Goal: Navigation & Orientation: Find specific page/section

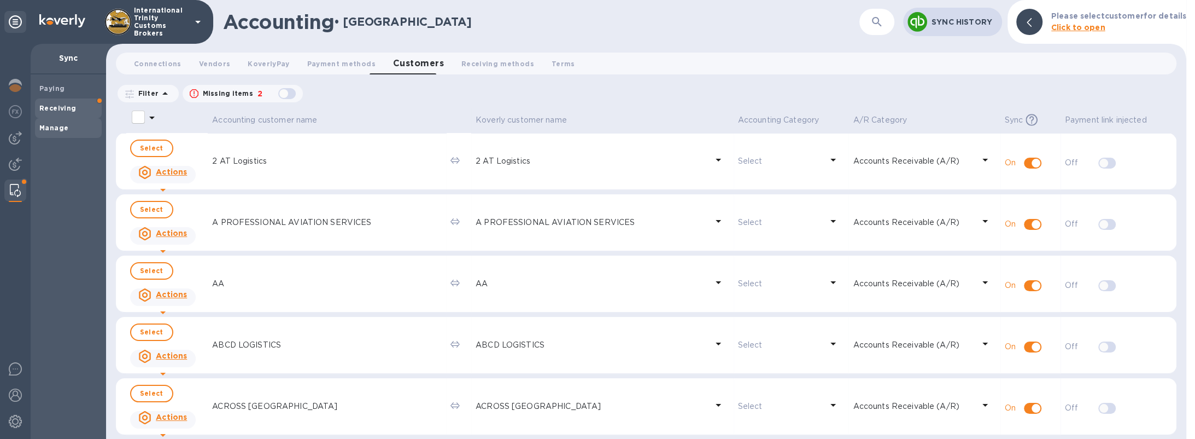
click at [69, 109] on b "Receiving" at bounding box center [57, 108] width 37 height 8
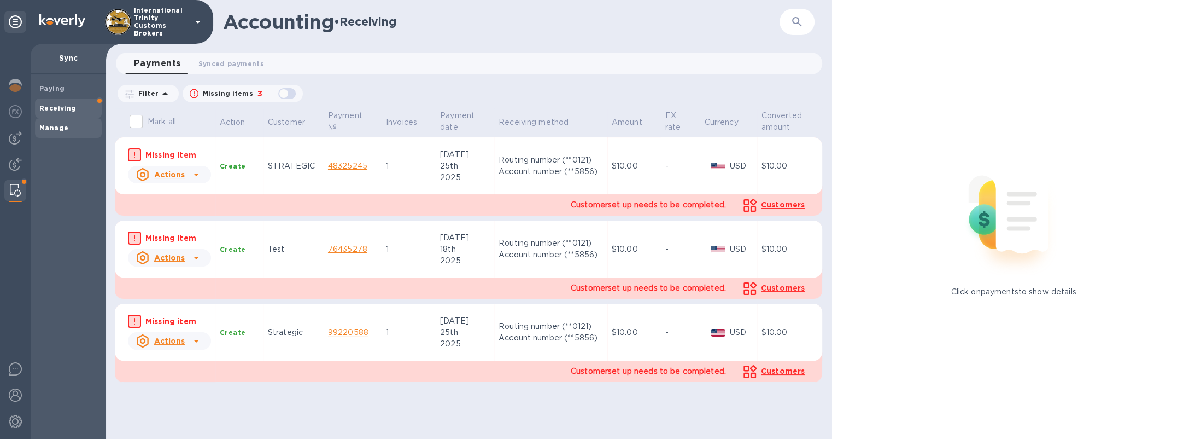
click at [59, 126] on b "Manage" at bounding box center [53, 128] width 29 height 8
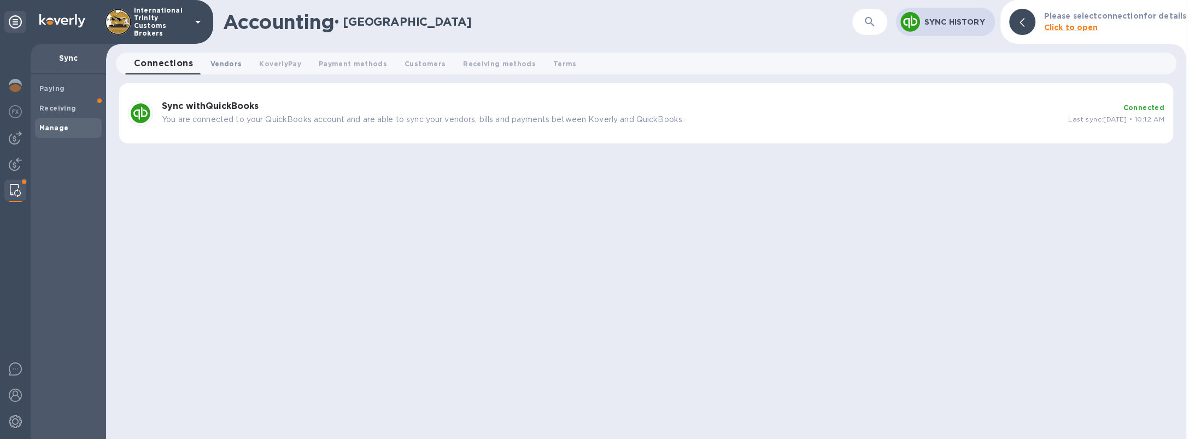
click at [244, 61] on button "Vendors 0" at bounding box center [226, 63] width 49 height 22
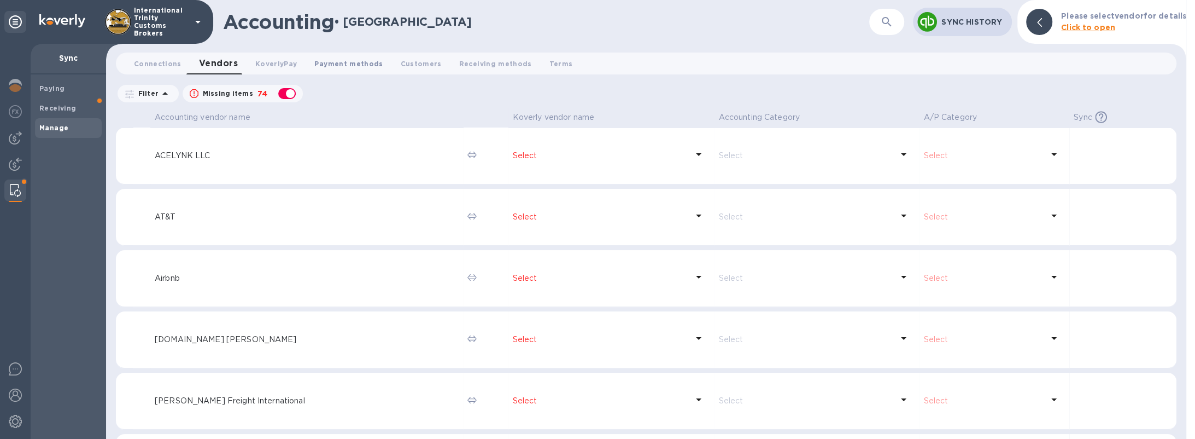
click at [340, 65] on span "Payment methods 0" at bounding box center [348, 63] width 68 height 11
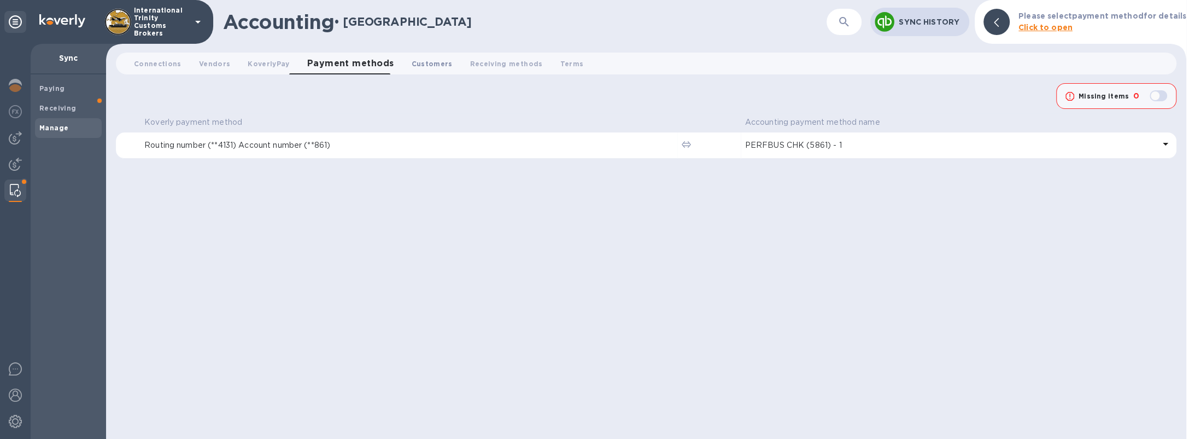
click at [411, 61] on span "Customers 0" at bounding box center [431, 63] width 41 height 11
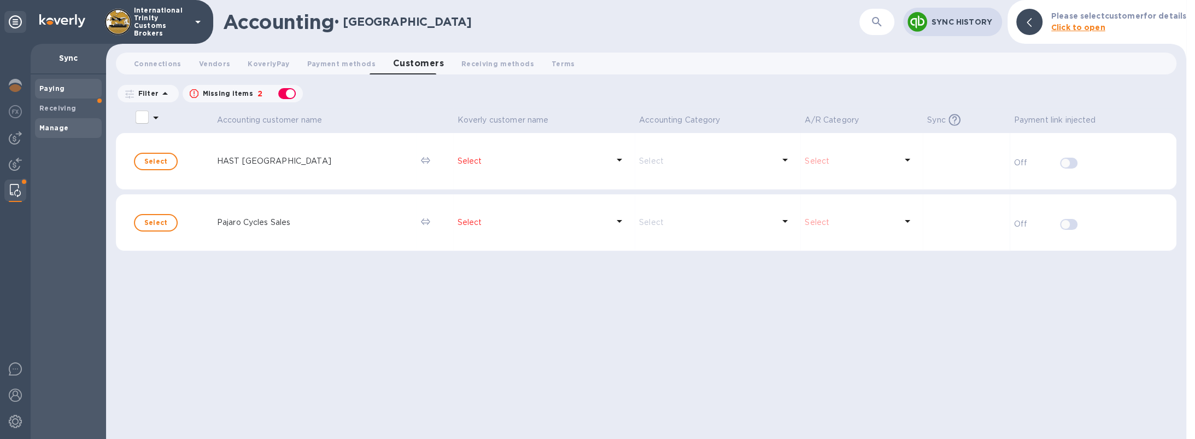
click at [56, 83] on div "Paying" at bounding box center [68, 89] width 67 height 20
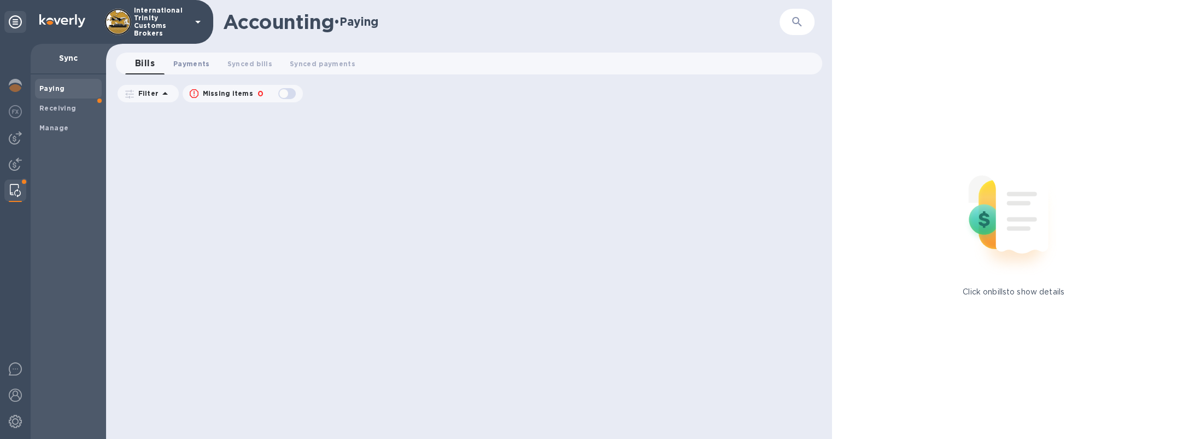
click at [193, 60] on span "Payments 0" at bounding box center [191, 63] width 37 height 11
click at [257, 61] on span "Synced bills 0" at bounding box center [260, 63] width 45 height 11
click at [313, 63] on span "Synced payments 0" at bounding box center [335, 63] width 66 height 11
click at [20, 167] on img at bounding box center [15, 163] width 13 height 13
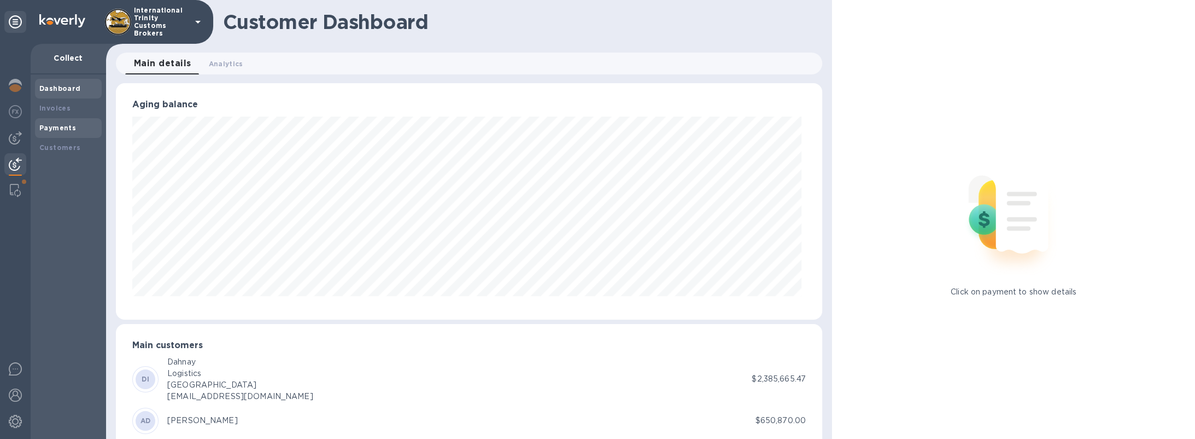
click at [55, 121] on div "Payments" at bounding box center [68, 128] width 67 height 20
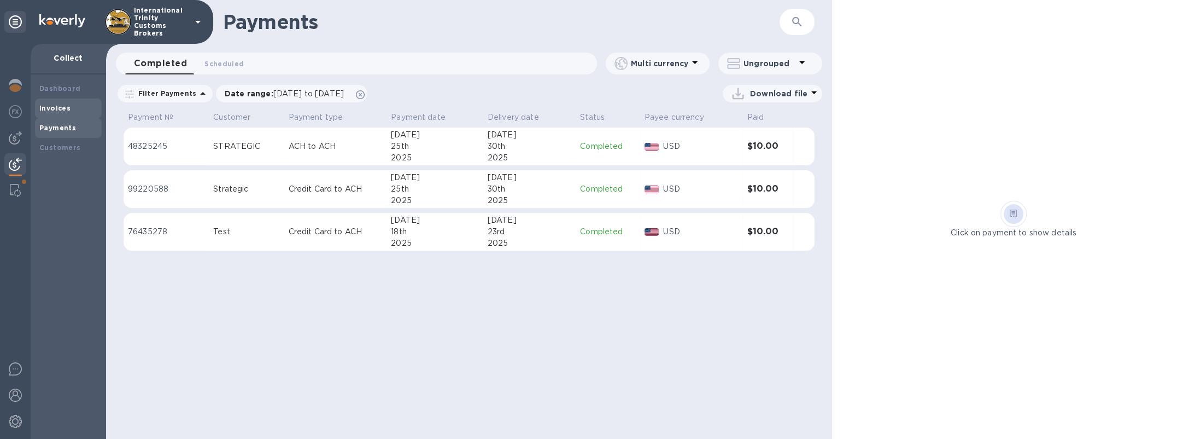
click at [57, 110] on b "Invoices" at bounding box center [54, 108] width 31 height 8
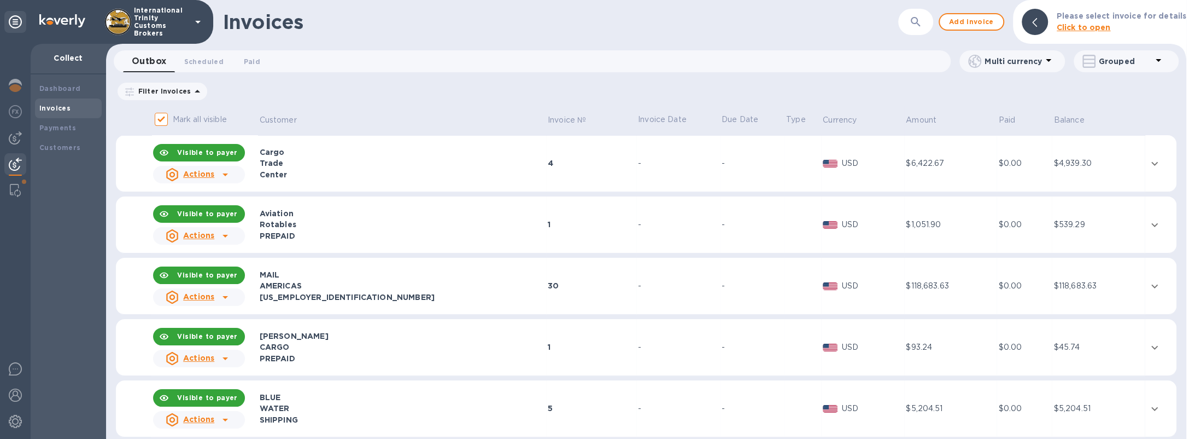
click at [207, 62] on span "Scheduled 0" at bounding box center [203, 61] width 39 height 11
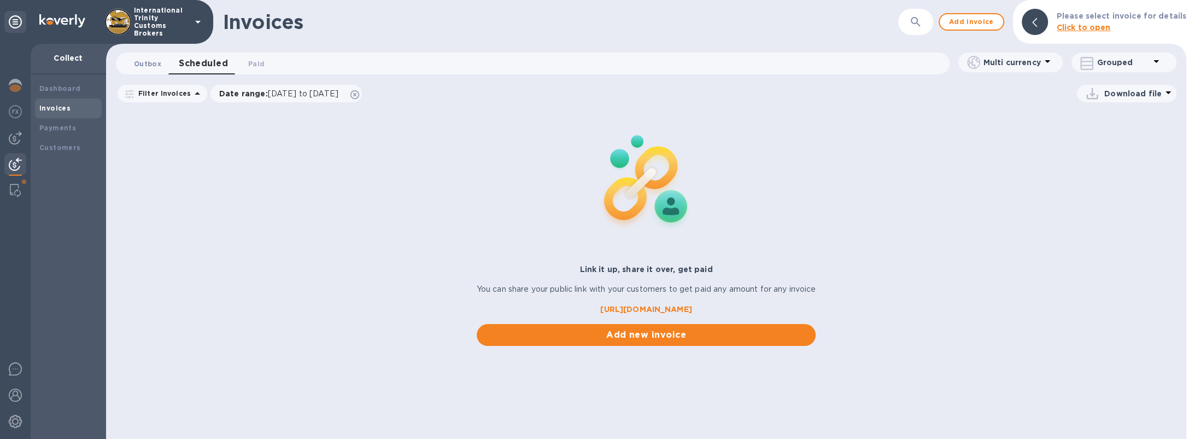
click at [150, 69] on button "Outbox 0" at bounding box center [147, 63] width 45 height 22
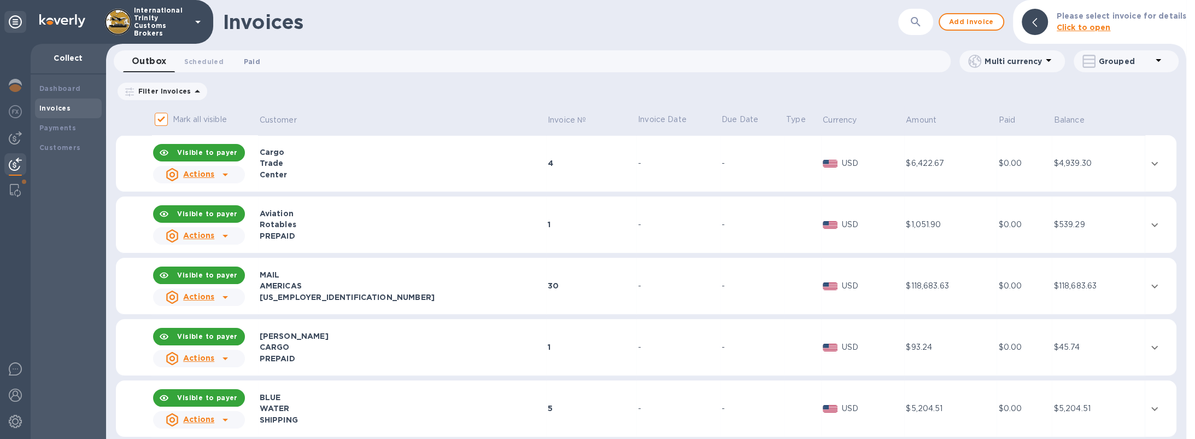
click at [260, 59] on button "Paid 0" at bounding box center [251, 61] width 39 height 22
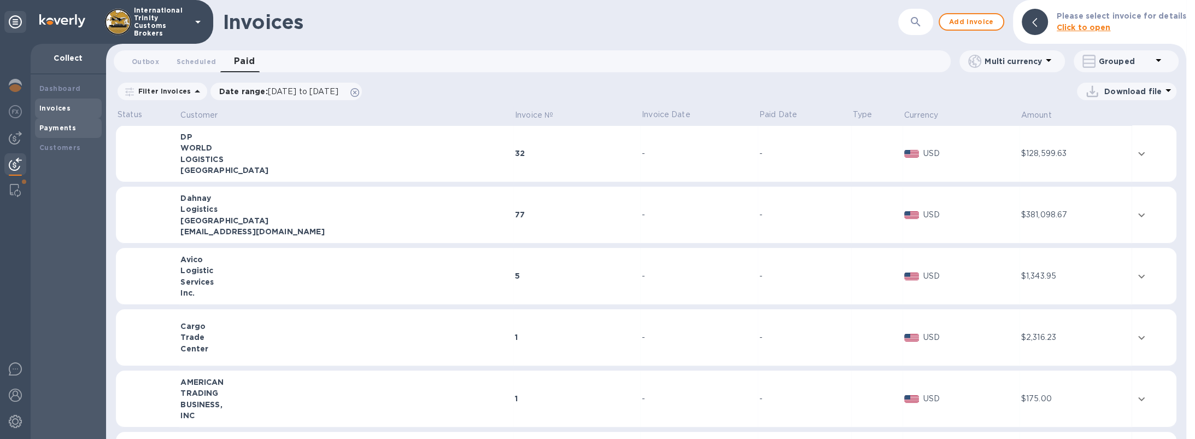
click at [71, 121] on div "Payments" at bounding box center [68, 128] width 67 height 20
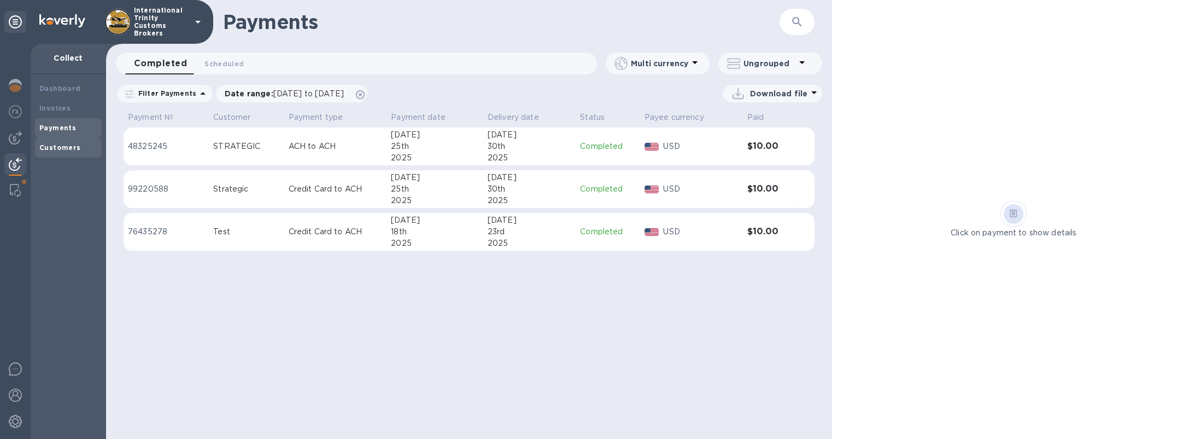
click at [90, 147] on div "Customers" at bounding box center [68, 147] width 58 height 11
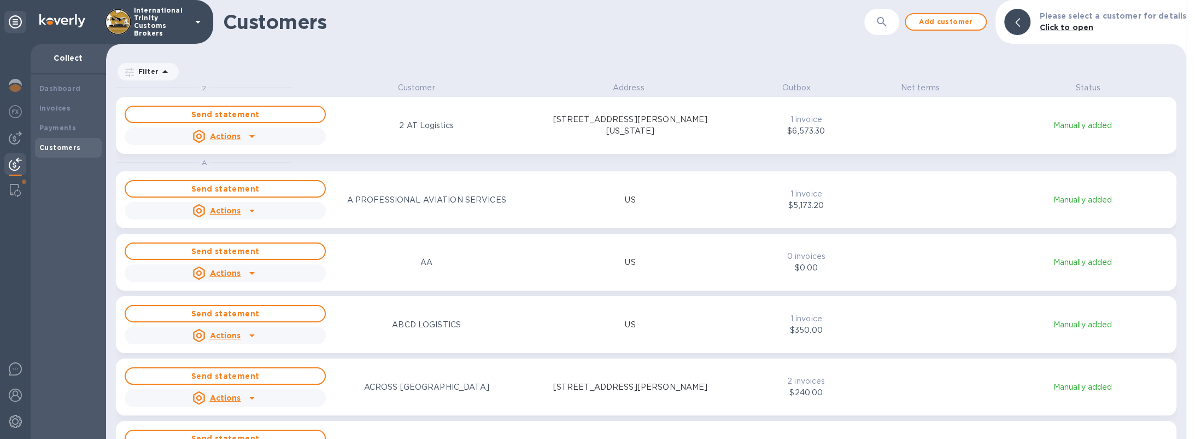
scroll to position [352, 1076]
